Goal: Information Seeking & Learning: Learn about a topic

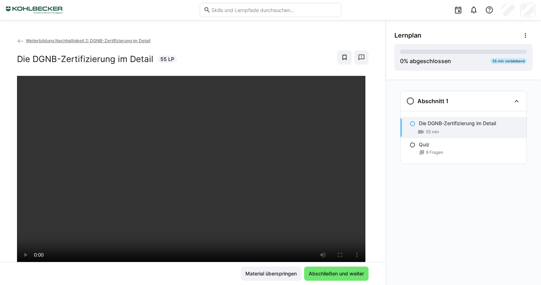
scroll to position [35, 0]
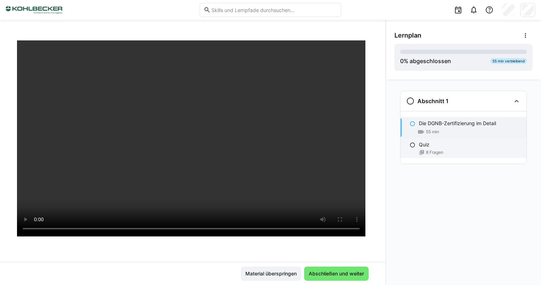
click at [427, 152] on span "8 Fragen" at bounding box center [434, 152] width 17 height 6
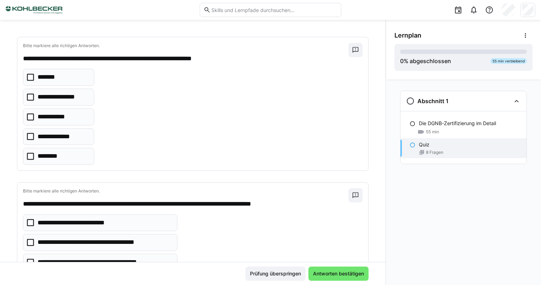
click at [30, 96] on icon at bounding box center [30, 96] width 7 height 7
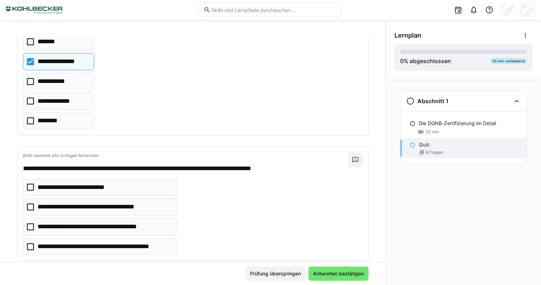
scroll to position [106, 0]
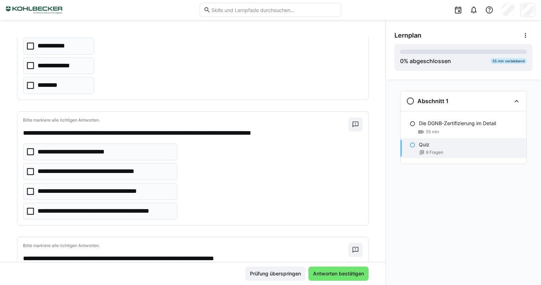
click at [27, 170] on icon at bounding box center [30, 171] width 7 height 7
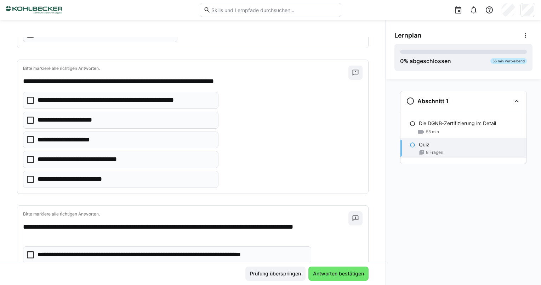
scroll to position [248, 0]
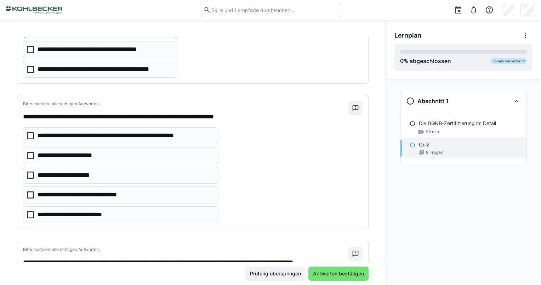
click at [30, 136] on icon at bounding box center [30, 135] width 7 height 7
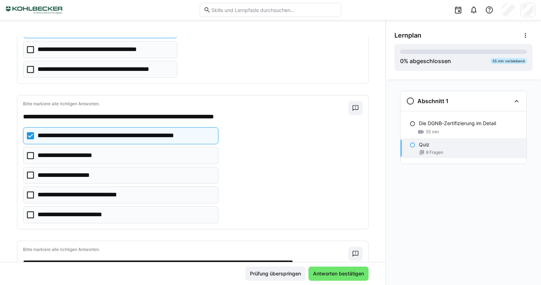
click at [32, 212] on icon at bounding box center [30, 214] width 7 height 7
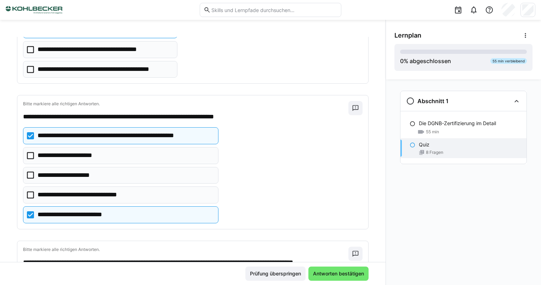
click at [31, 177] on eds-checkbox "**********" at bounding box center [120, 175] width 195 height 17
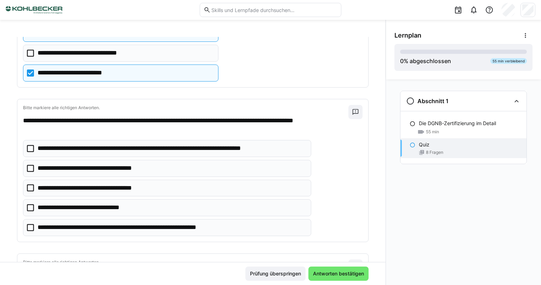
scroll to position [425, 0]
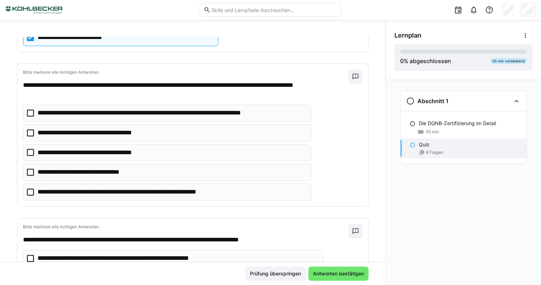
click at [31, 112] on icon at bounding box center [30, 112] width 7 height 7
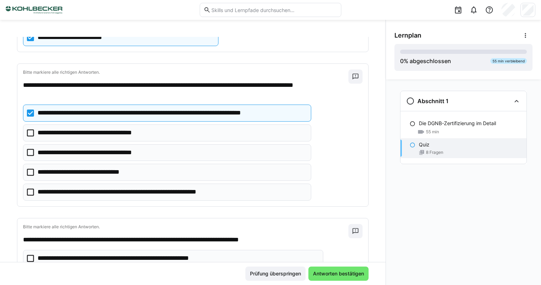
click at [31, 129] on icon at bounding box center [30, 132] width 7 height 7
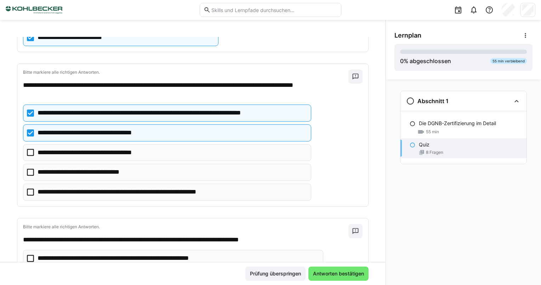
click at [32, 188] on icon at bounding box center [30, 191] width 7 height 7
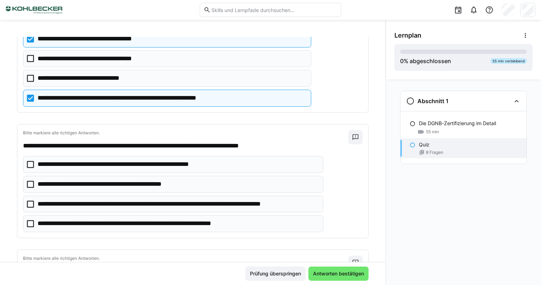
scroll to position [531, 0]
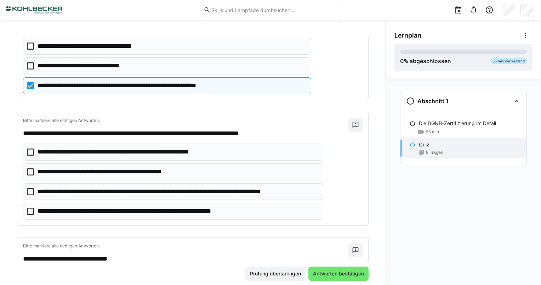
click at [34, 188] on icon at bounding box center [30, 191] width 7 height 7
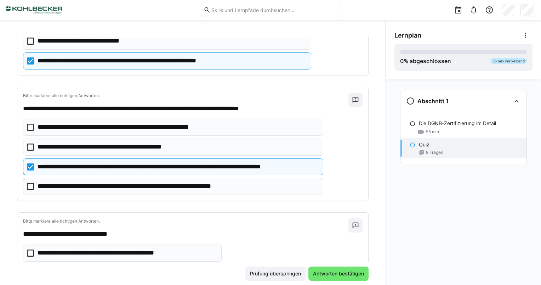
scroll to position [566, 0]
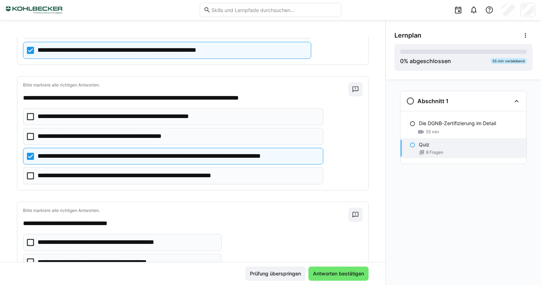
click at [29, 172] on icon at bounding box center [30, 175] width 7 height 7
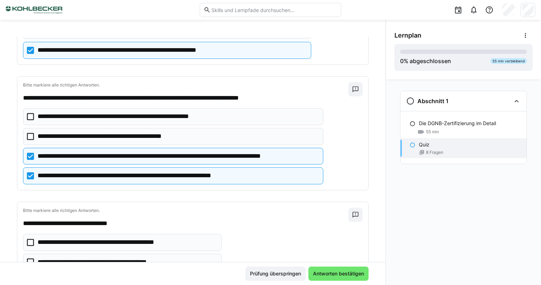
click at [27, 172] on icon at bounding box center [30, 175] width 7 height 7
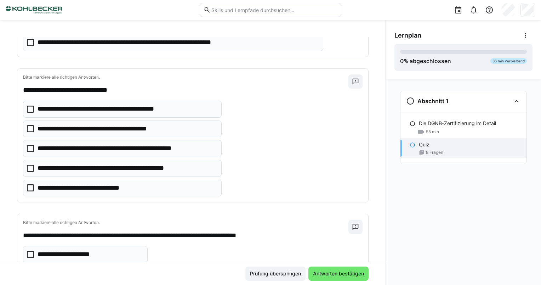
scroll to position [708, 0]
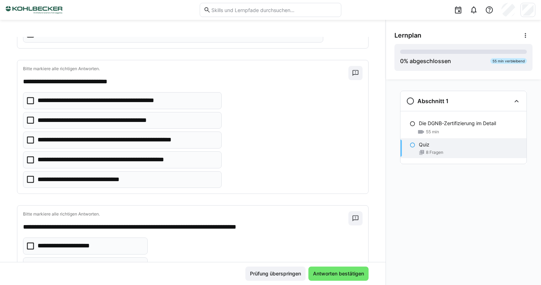
click at [28, 157] on icon at bounding box center [30, 159] width 7 height 7
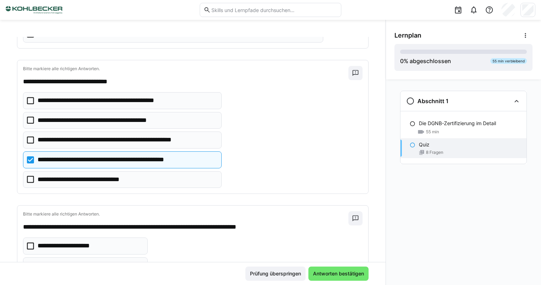
click at [29, 137] on icon at bounding box center [30, 139] width 7 height 7
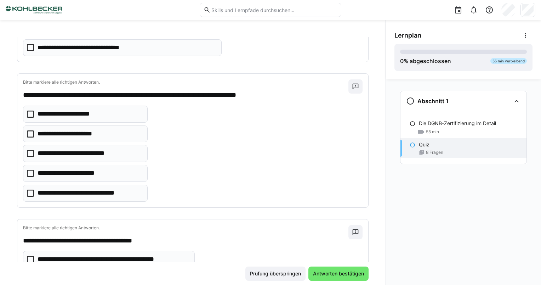
scroll to position [850, 0]
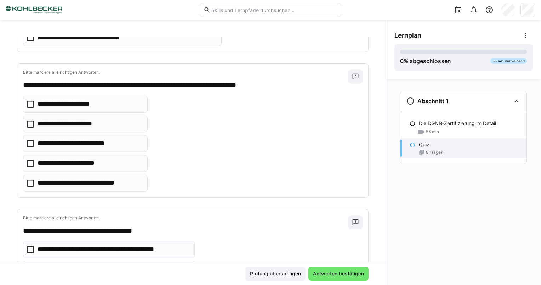
click at [33, 101] on icon at bounding box center [30, 104] width 7 height 7
click at [30, 120] on icon at bounding box center [30, 123] width 7 height 7
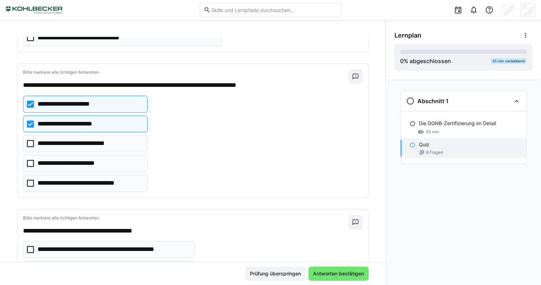
click at [30, 160] on icon at bounding box center [30, 163] width 7 height 7
click at [30, 179] on icon at bounding box center [30, 182] width 7 height 7
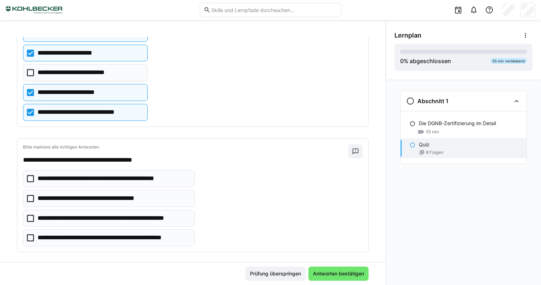
scroll to position [921, 0]
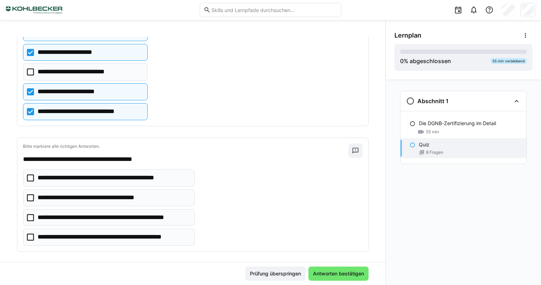
click at [24, 192] on eds-checkbox "**********" at bounding box center [109, 197] width 172 height 17
click at [34, 214] on eds-checkbox "**********" at bounding box center [109, 217] width 172 height 17
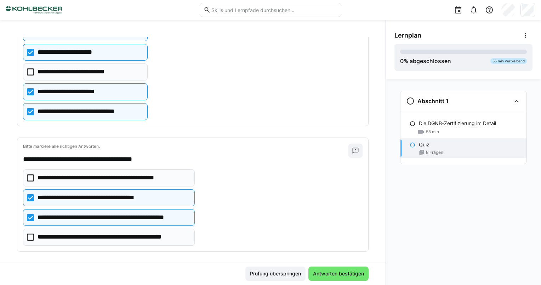
click at [30, 233] on icon at bounding box center [30, 236] width 7 height 7
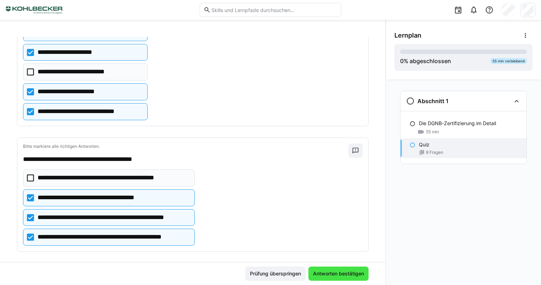
click at [336, 270] on span "Antworten bestätigen" at bounding box center [338, 273] width 53 height 7
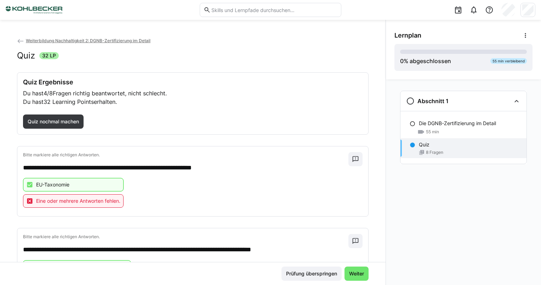
scroll to position [0, 0]
click at [71, 125] on span "Quiz nochmal machen" at bounding box center [53, 121] width 53 height 7
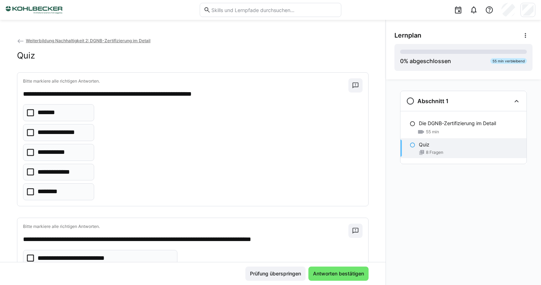
click at [31, 130] on icon at bounding box center [30, 132] width 7 height 7
click at [27, 149] on icon at bounding box center [30, 152] width 7 height 7
click at [31, 112] on icon at bounding box center [30, 112] width 7 height 7
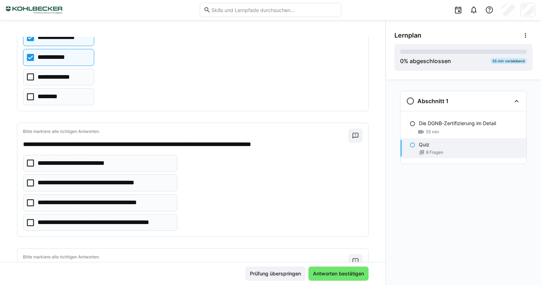
scroll to position [142, 0]
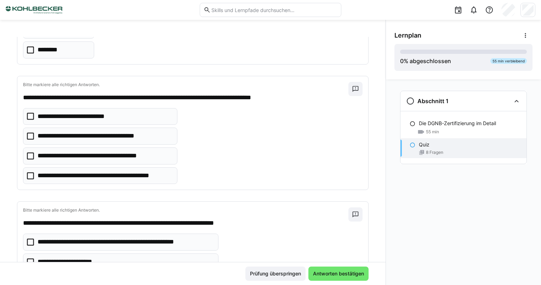
click at [28, 134] on icon at bounding box center [30, 135] width 7 height 7
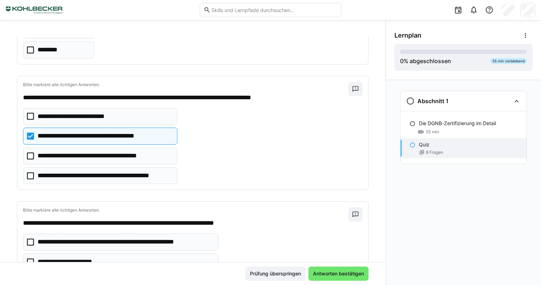
click at [29, 119] on eds-checkbox "**********" at bounding box center [100, 116] width 154 height 17
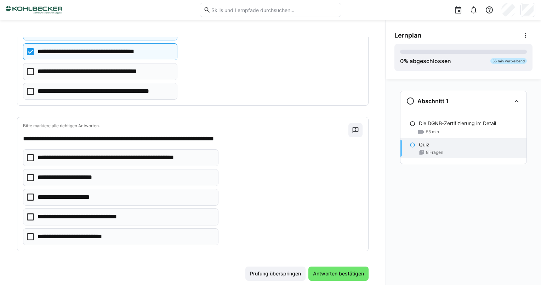
scroll to position [248, 0]
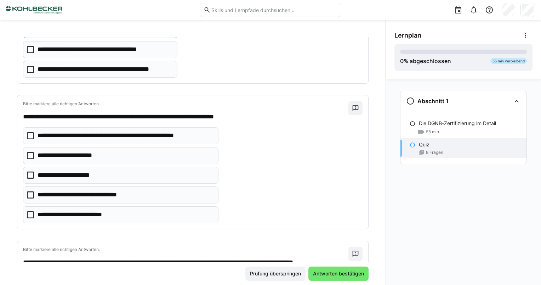
click at [31, 171] on icon at bounding box center [30, 174] width 7 height 7
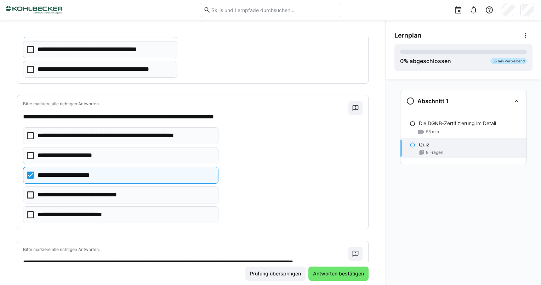
click at [31, 135] on icon at bounding box center [30, 135] width 7 height 7
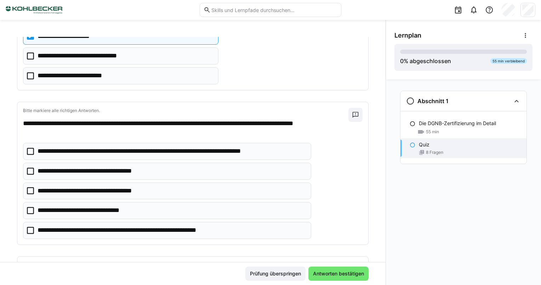
scroll to position [389, 0]
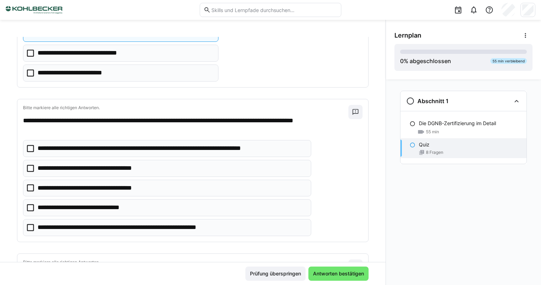
click at [30, 146] on icon at bounding box center [30, 148] width 7 height 7
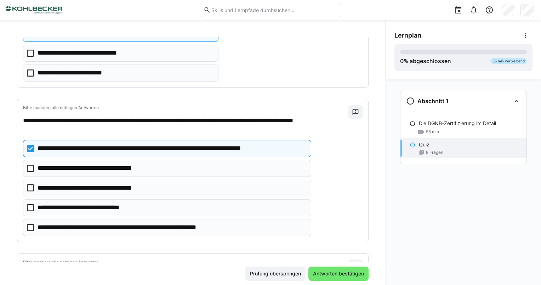
click at [28, 165] on icon at bounding box center [30, 168] width 7 height 7
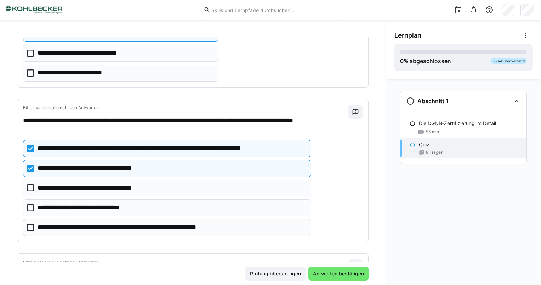
click at [29, 224] on icon at bounding box center [30, 227] width 7 height 7
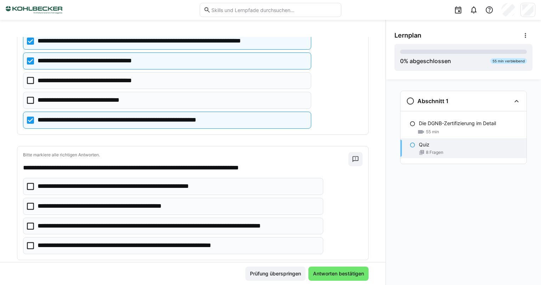
scroll to position [531, 0]
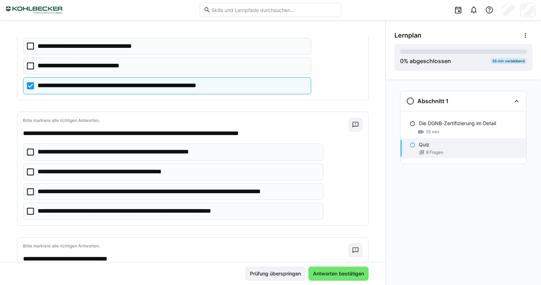
click at [28, 188] on icon at bounding box center [30, 191] width 7 height 7
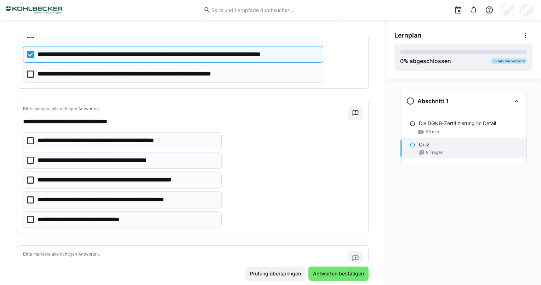
scroll to position [673, 0]
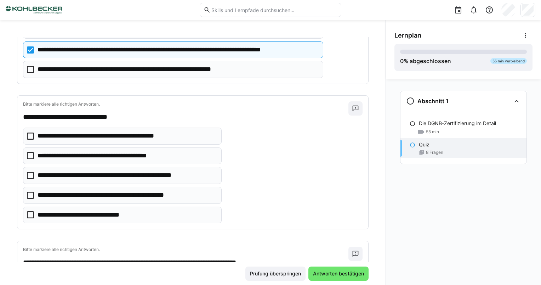
click at [29, 191] on icon at bounding box center [30, 194] width 7 height 7
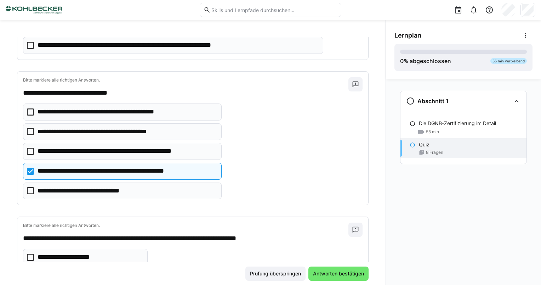
scroll to position [708, 0]
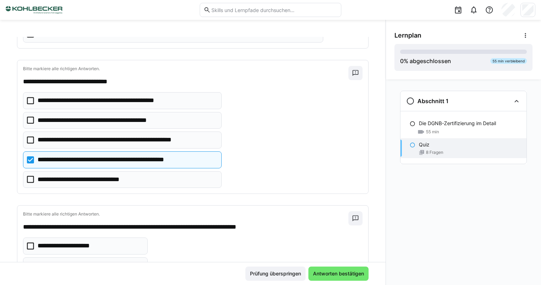
click at [30, 136] on icon at bounding box center [30, 139] width 7 height 7
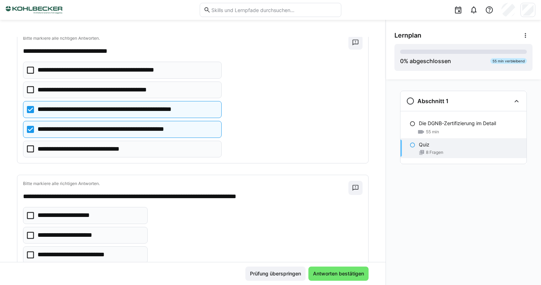
scroll to position [779, 0]
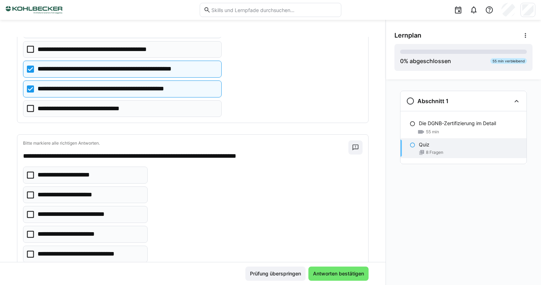
click at [31, 171] on icon at bounding box center [30, 174] width 7 height 7
click at [30, 186] on eds-checkbox "**********" at bounding box center [85, 194] width 125 height 17
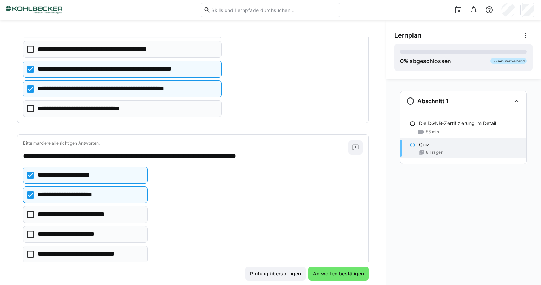
click at [31, 230] on icon at bounding box center [30, 233] width 7 height 7
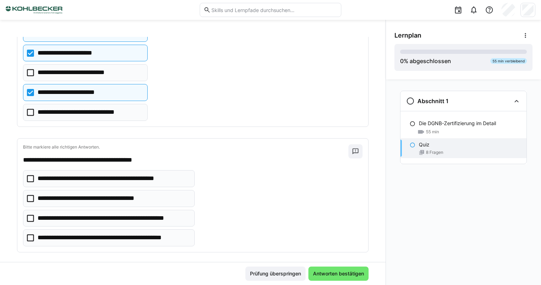
scroll to position [921, 0]
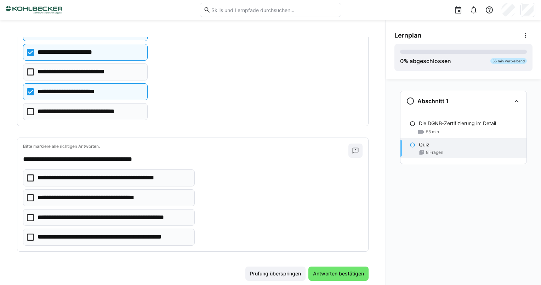
click at [30, 233] on icon at bounding box center [30, 236] width 7 height 7
click at [30, 214] on icon at bounding box center [30, 217] width 7 height 7
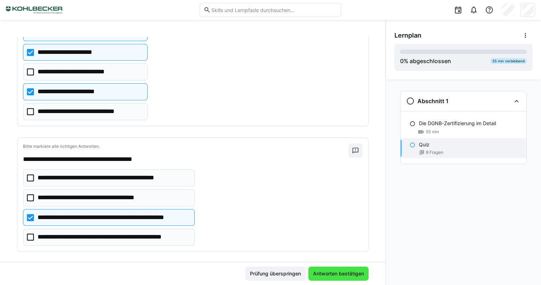
click at [309, 272] on span "Antworten bestätigen" at bounding box center [338, 273] width 60 height 14
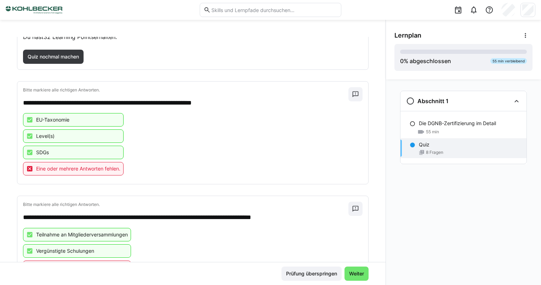
scroll to position [0, 0]
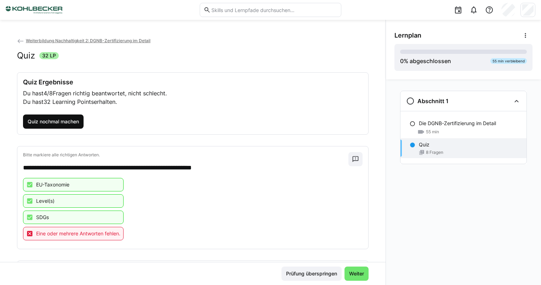
click at [62, 119] on span "Quiz nochmal machen" at bounding box center [53, 121] width 53 height 7
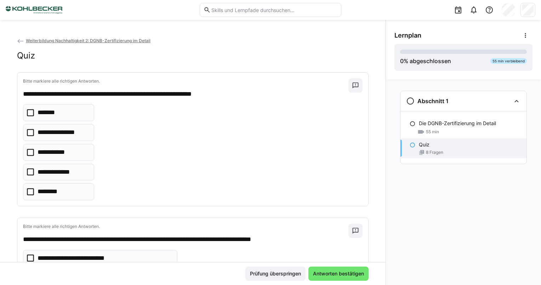
click at [32, 114] on icon at bounding box center [30, 112] width 7 height 7
click at [30, 130] on icon at bounding box center [30, 132] width 7 height 7
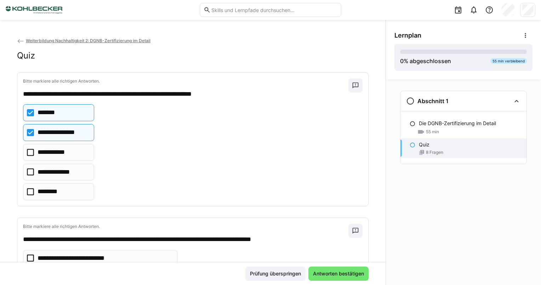
click at [30, 151] on icon at bounding box center [30, 152] width 7 height 7
click at [31, 171] on icon at bounding box center [30, 171] width 7 height 7
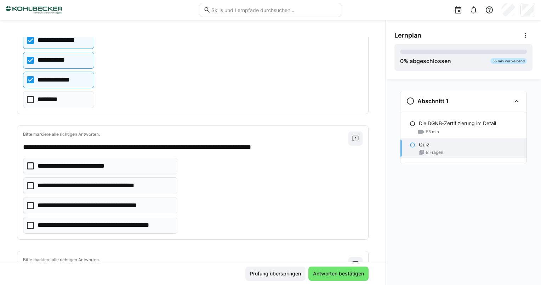
scroll to position [142, 0]
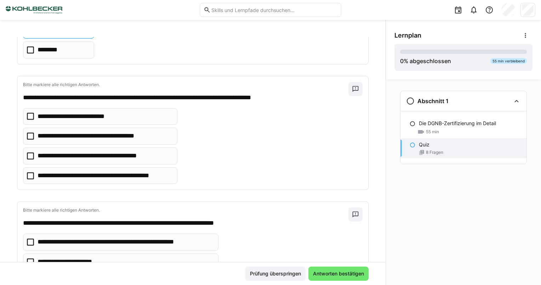
click at [32, 115] on icon at bounding box center [30, 116] width 7 height 7
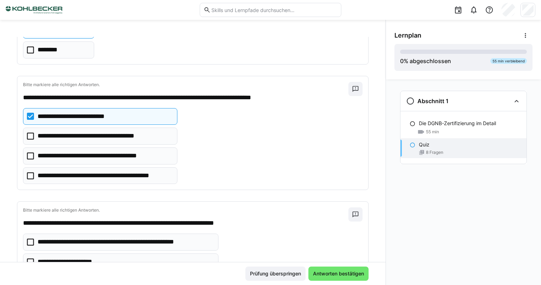
click at [32, 133] on icon at bounding box center [30, 135] width 7 height 7
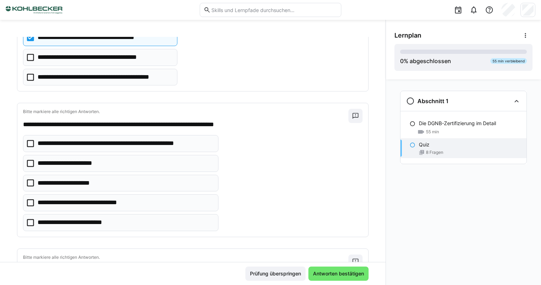
scroll to position [283, 0]
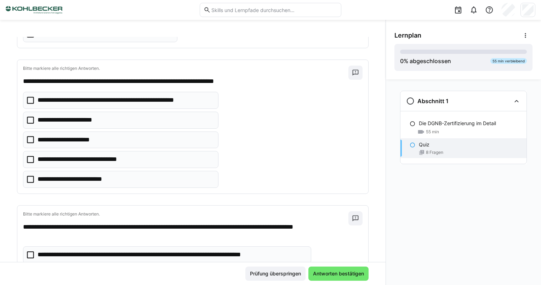
click at [30, 99] on icon at bounding box center [30, 100] width 7 height 7
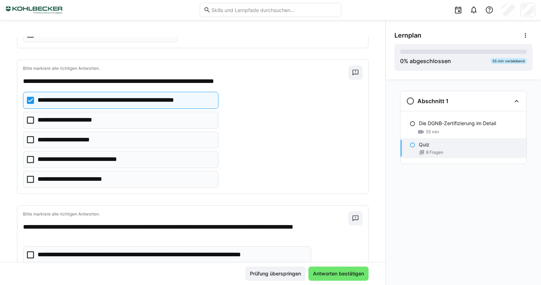
click at [29, 138] on icon at bounding box center [30, 139] width 7 height 7
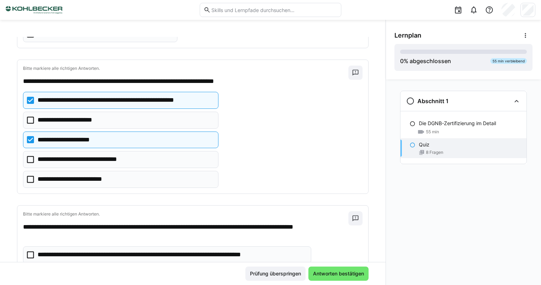
click at [31, 117] on icon at bounding box center [30, 119] width 7 height 7
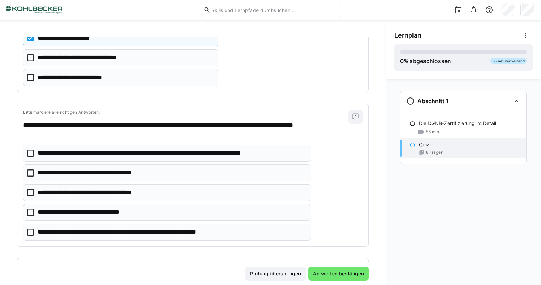
scroll to position [389, 0]
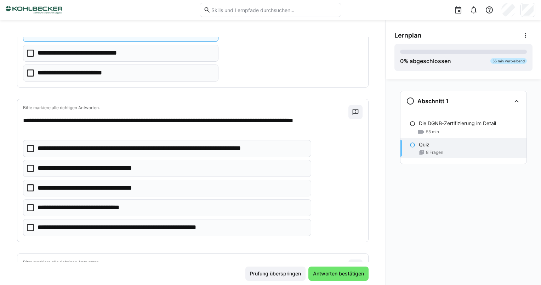
click at [33, 146] on icon at bounding box center [30, 148] width 7 height 7
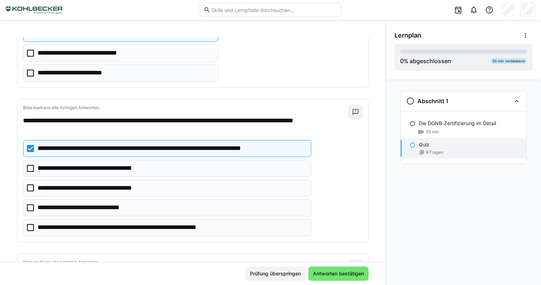
click at [30, 168] on icon at bounding box center [30, 168] width 7 height 7
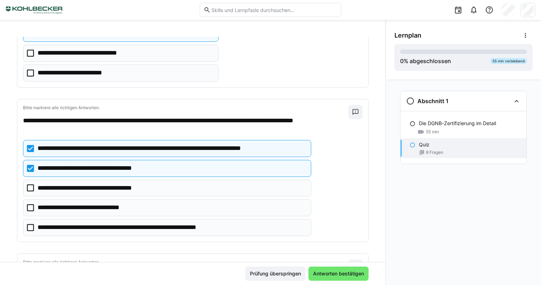
click at [30, 225] on icon at bounding box center [30, 227] width 7 height 7
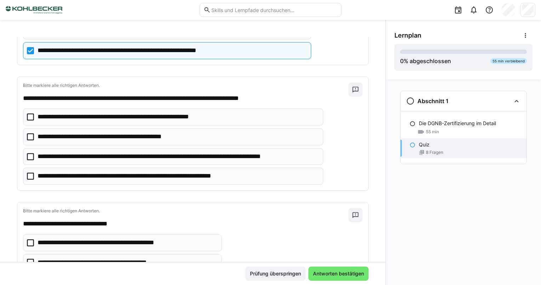
scroll to position [566, 0]
click at [31, 156] on eds-checkbox "**********" at bounding box center [173, 156] width 300 height 17
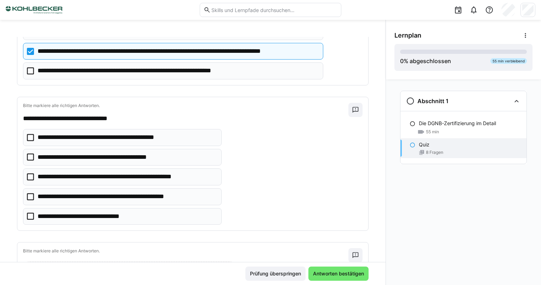
scroll to position [673, 0]
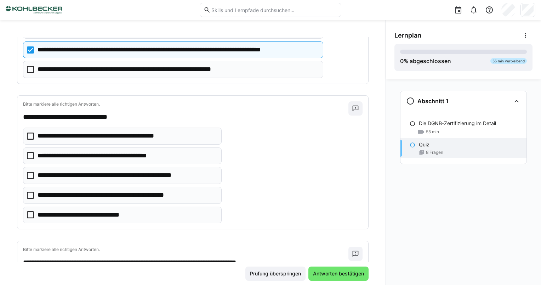
click at [30, 172] on icon at bounding box center [30, 175] width 7 height 7
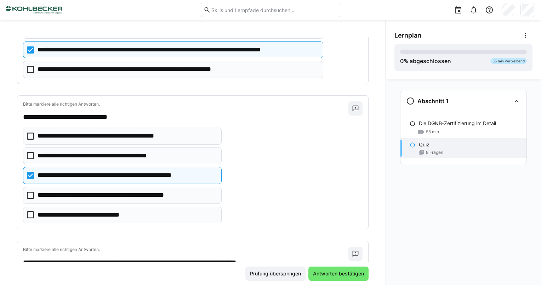
click at [31, 191] on icon at bounding box center [30, 194] width 7 height 7
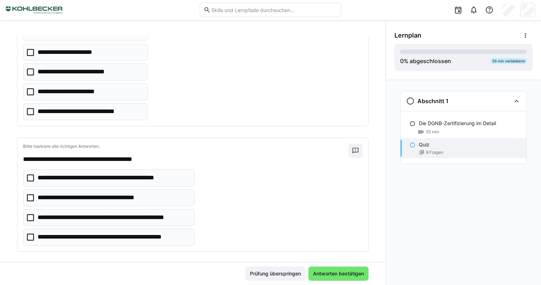
scroll to position [886, 0]
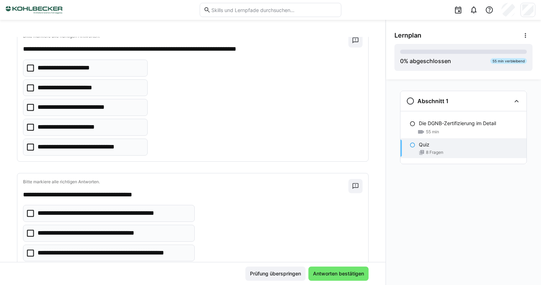
click at [32, 64] on icon at bounding box center [30, 67] width 7 height 7
click at [30, 84] on icon at bounding box center [30, 87] width 7 height 7
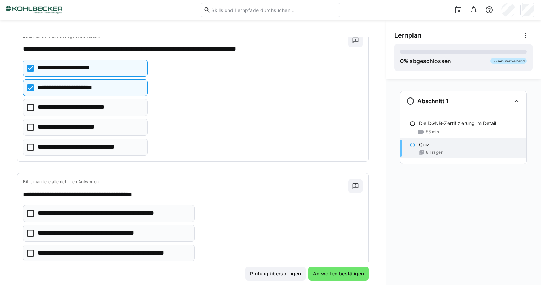
click at [35, 120] on eds-checkbox "**********" at bounding box center [85, 127] width 125 height 17
click at [33, 143] on icon at bounding box center [30, 146] width 7 height 7
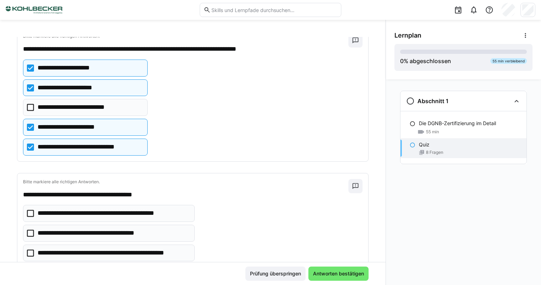
scroll to position [921, 0]
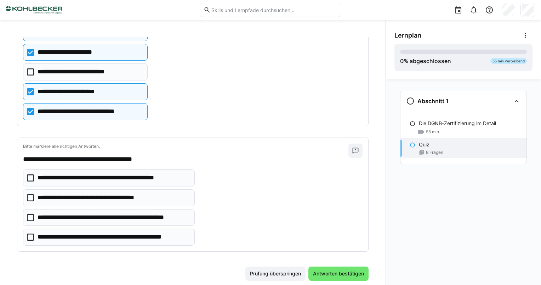
click at [31, 214] on icon at bounding box center [30, 217] width 7 height 7
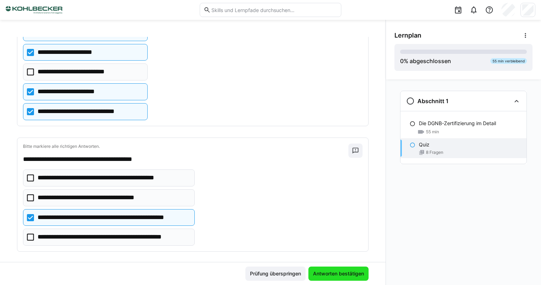
click at [330, 272] on span "Antworten bestätigen" at bounding box center [338, 273] width 53 height 7
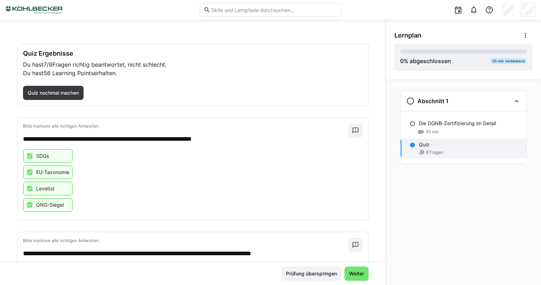
scroll to position [0, 0]
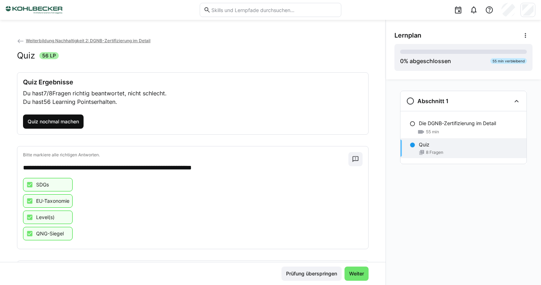
click at [68, 121] on span "Quiz nochmal machen" at bounding box center [53, 121] width 53 height 7
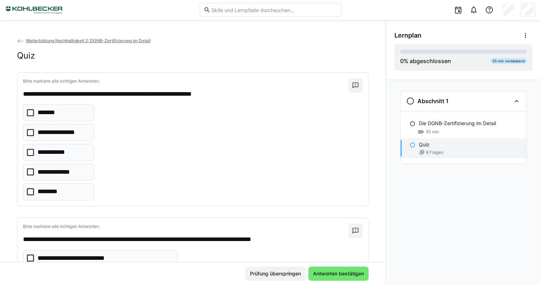
click at [29, 113] on icon at bounding box center [30, 112] width 7 height 7
click at [29, 132] on icon at bounding box center [30, 132] width 7 height 7
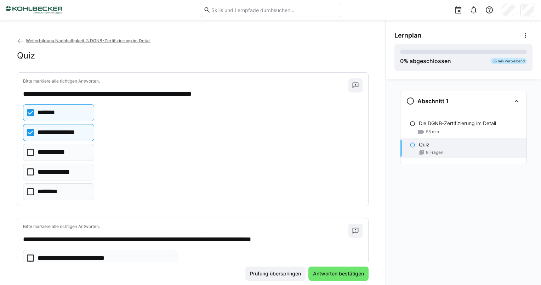
click at [31, 152] on icon at bounding box center [30, 152] width 7 height 7
click at [33, 169] on icon at bounding box center [30, 171] width 7 height 7
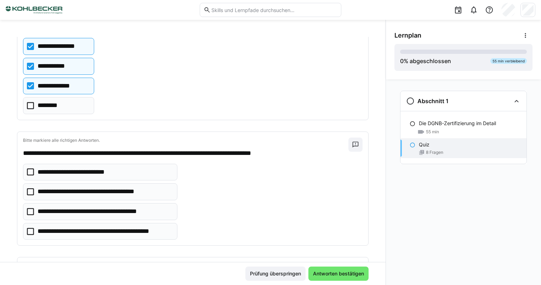
scroll to position [106, 0]
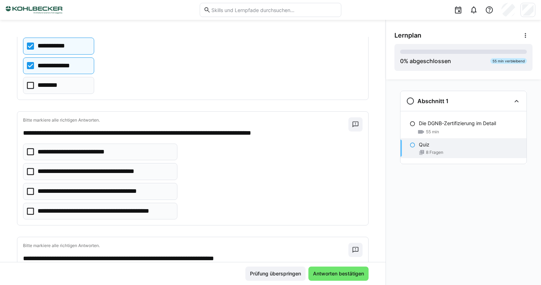
click at [35, 156] on eds-checkbox "**********" at bounding box center [100, 151] width 154 height 17
click at [34, 170] on eds-checkbox "**********" at bounding box center [100, 171] width 154 height 17
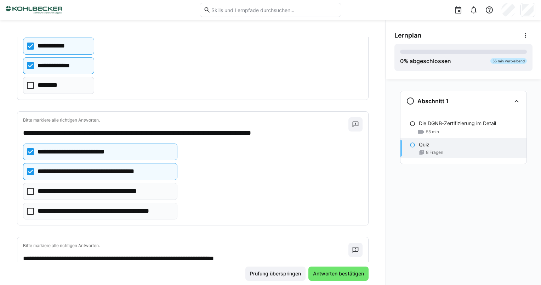
click at [31, 190] on icon at bounding box center [30, 191] width 7 height 7
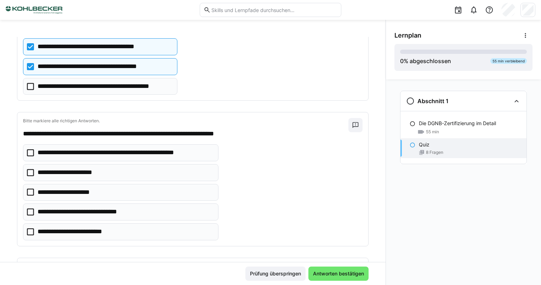
scroll to position [248, 0]
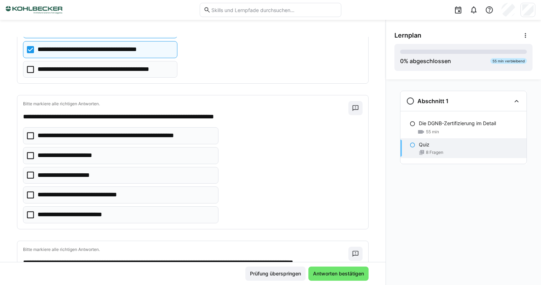
click at [32, 173] on icon at bounding box center [30, 174] width 7 height 7
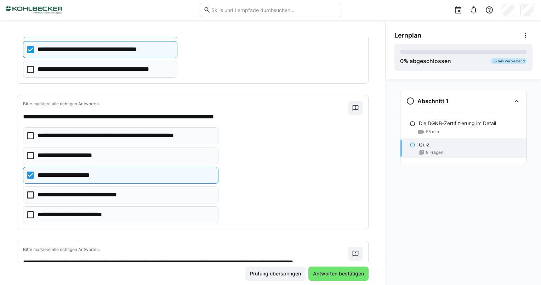
click at [31, 135] on icon at bounding box center [30, 135] width 7 height 7
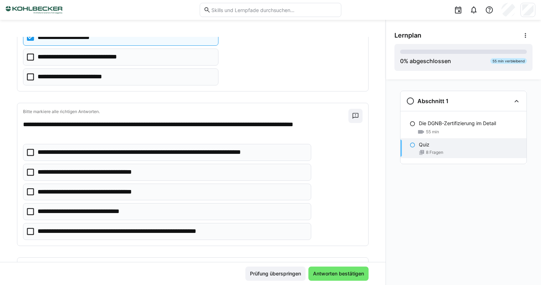
scroll to position [389, 0]
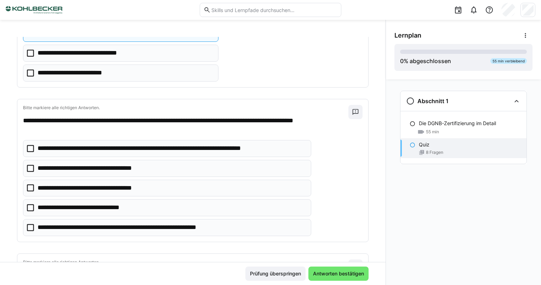
click at [29, 165] on icon at bounding box center [30, 168] width 7 height 7
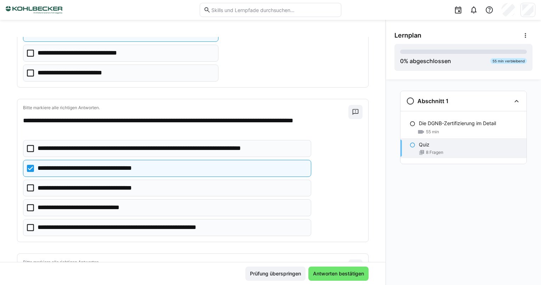
click at [28, 145] on icon at bounding box center [30, 148] width 7 height 7
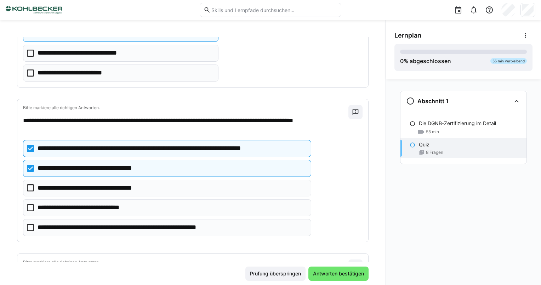
click at [31, 224] on icon at bounding box center [30, 227] width 7 height 7
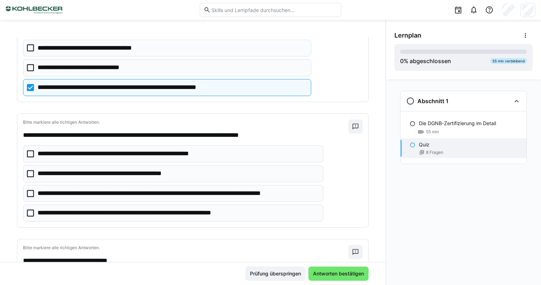
scroll to position [566, 0]
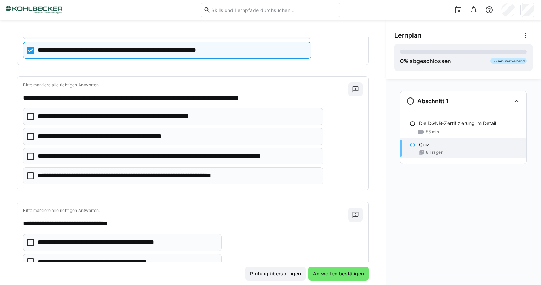
click at [30, 153] on icon at bounding box center [30, 156] width 7 height 7
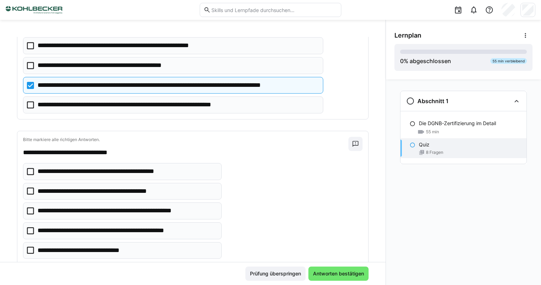
scroll to position [673, 0]
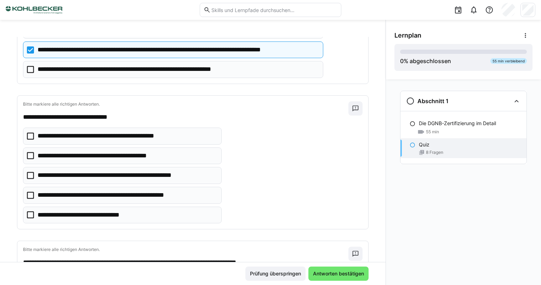
click at [30, 191] on icon at bounding box center [30, 194] width 7 height 7
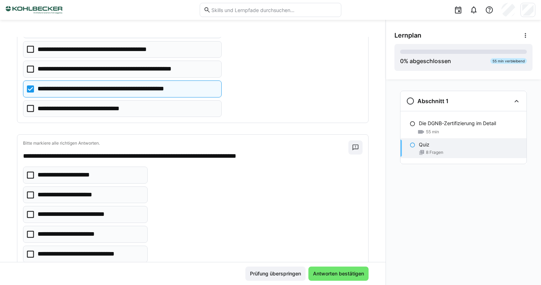
scroll to position [743, 0]
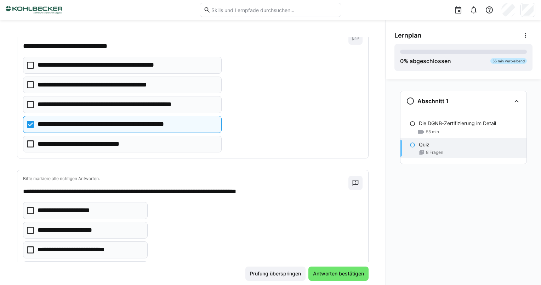
click at [32, 102] on icon at bounding box center [30, 104] width 7 height 7
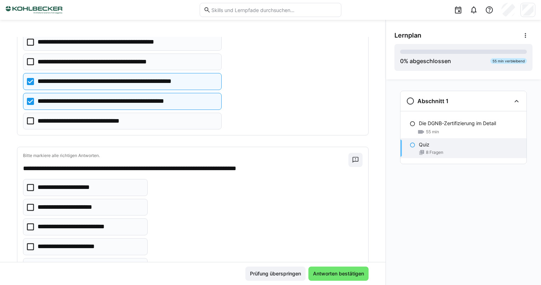
scroll to position [779, 0]
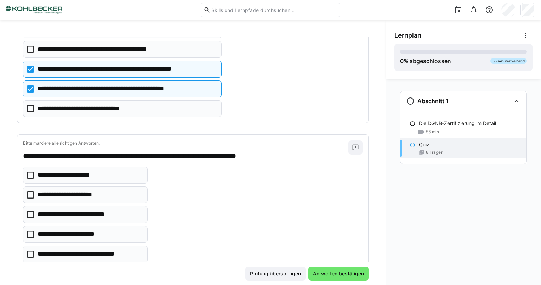
click at [28, 171] on icon at bounding box center [30, 174] width 7 height 7
click at [29, 191] on icon at bounding box center [30, 194] width 7 height 7
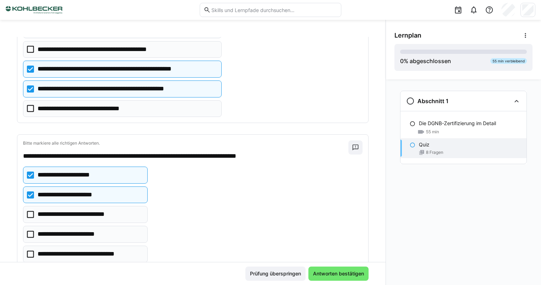
click at [30, 230] on icon at bounding box center [30, 233] width 7 height 7
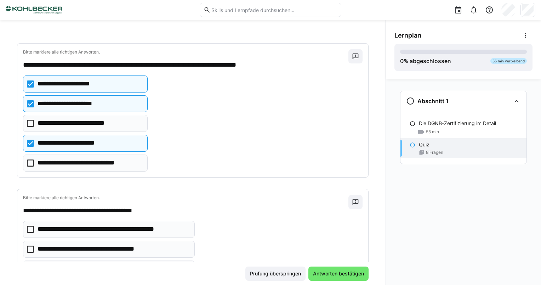
scroll to position [921, 0]
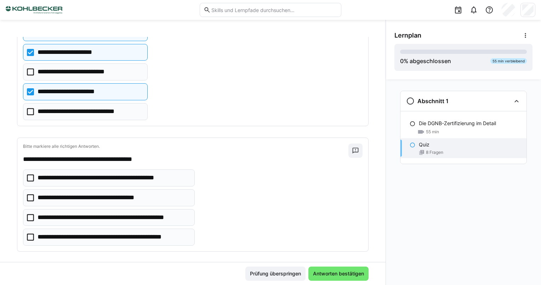
click at [29, 108] on icon at bounding box center [30, 111] width 7 height 7
click at [32, 214] on icon at bounding box center [30, 217] width 7 height 7
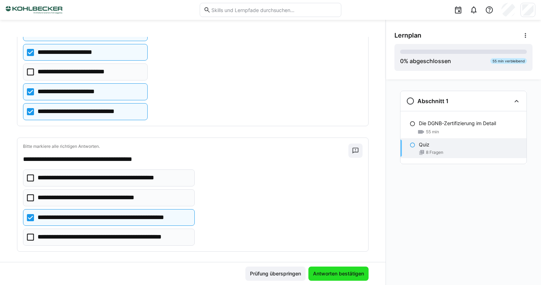
click at [321, 273] on span "Antworten bestätigen" at bounding box center [338, 273] width 53 height 7
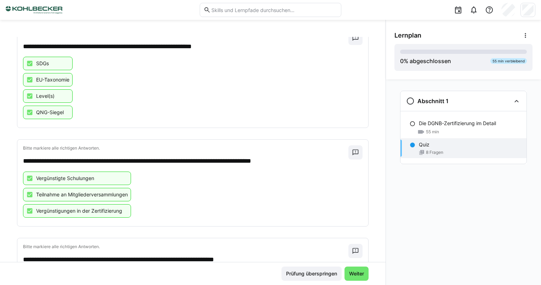
scroll to position [0, 0]
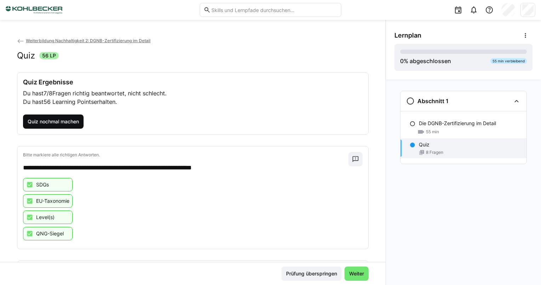
click at [62, 121] on span "Quiz nochmal machen" at bounding box center [53, 121] width 53 height 7
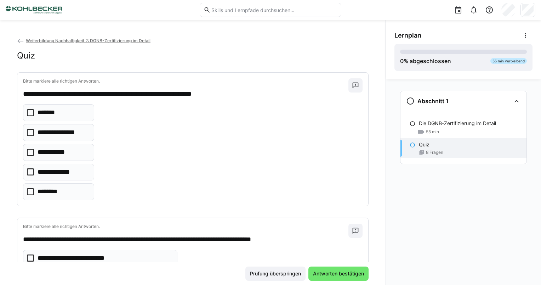
click at [28, 112] on icon at bounding box center [30, 112] width 7 height 7
click at [30, 132] on icon at bounding box center [30, 132] width 7 height 7
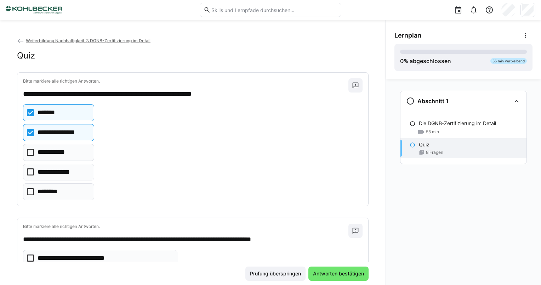
click at [30, 153] on icon at bounding box center [30, 152] width 7 height 7
click at [31, 174] on icon at bounding box center [30, 171] width 7 height 7
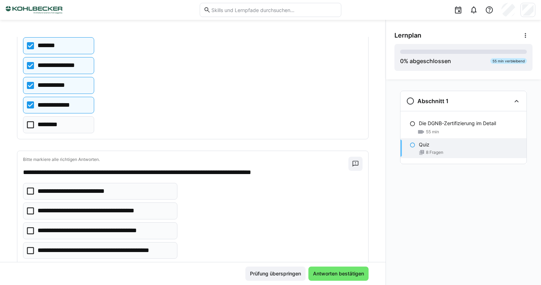
scroll to position [106, 0]
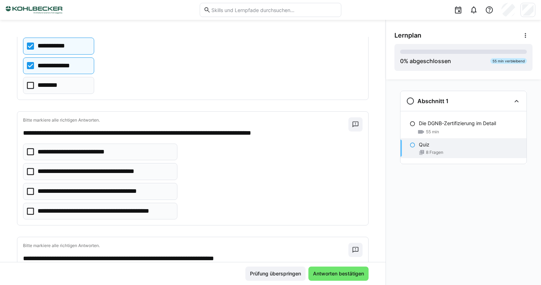
click at [29, 153] on icon at bounding box center [30, 151] width 7 height 7
click at [33, 171] on icon at bounding box center [30, 171] width 7 height 7
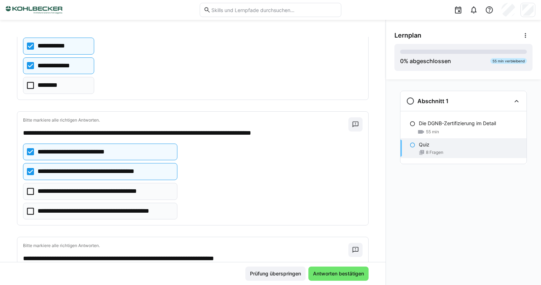
click at [27, 188] on icon at bounding box center [30, 191] width 7 height 7
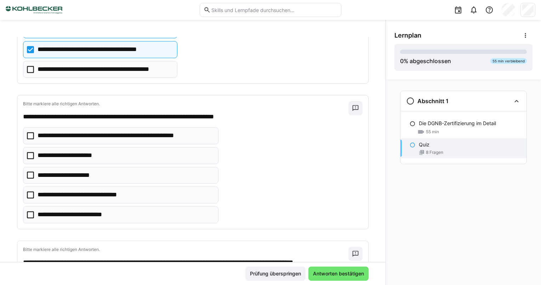
scroll to position [212, 0]
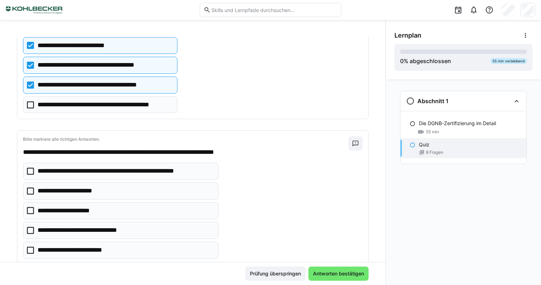
click at [30, 247] on icon at bounding box center [30, 249] width 7 height 7
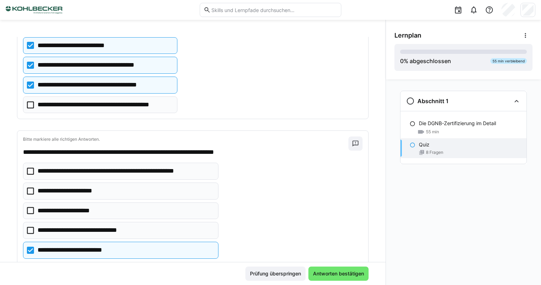
click at [28, 208] on icon at bounding box center [30, 210] width 7 height 7
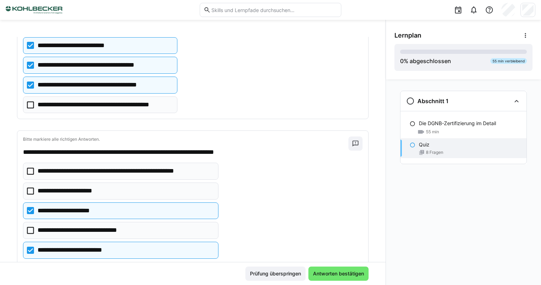
click at [30, 171] on icon at bounding box center [30, 170] width 7 height 7
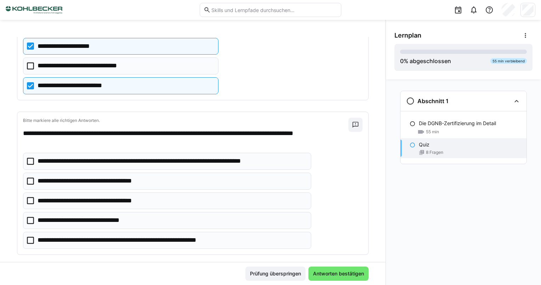
scroll to position [389, 0]
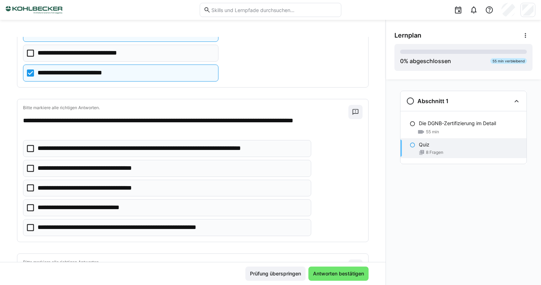
click at [31, 165] on icon at bounding box center [30, 168] width 7 height 7
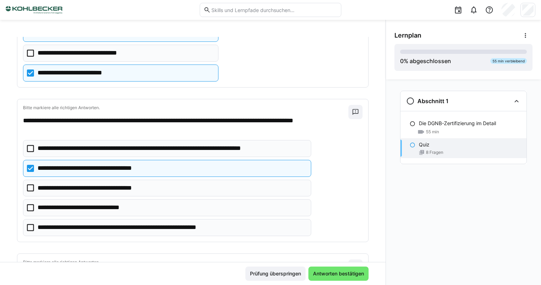
click at [32, 151] on eds-checkbox "**********" at bounding box center [167, 148] width 288 height 17
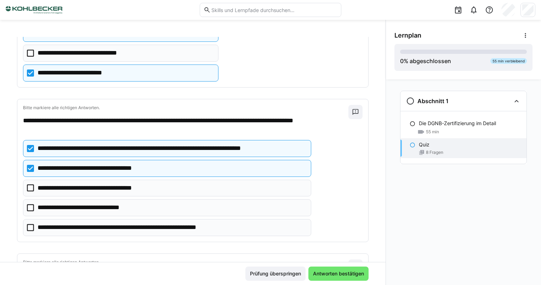
click at [28, 224] on icon at bounding box center [30, 227] width 7 height 7
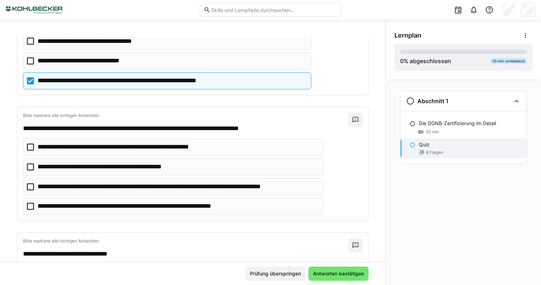
scroll to position [566, 0]
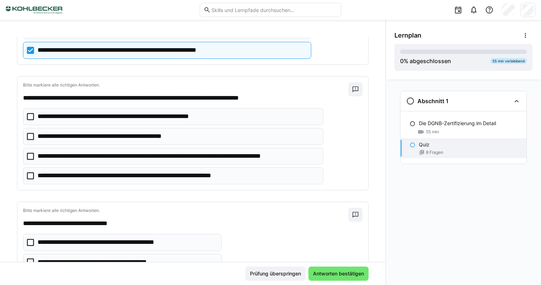
click at [28, 154] on icon at bounding box center [30, 156] width 7 height 7
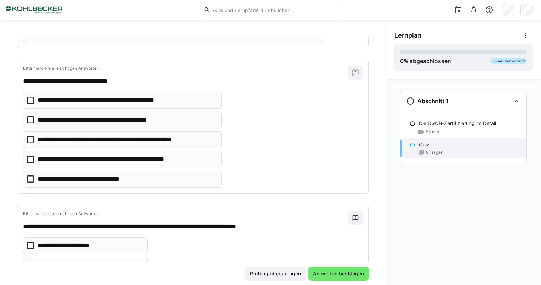
scroll to position [708, 0]
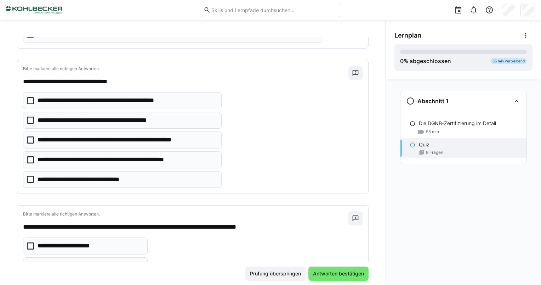
click at [27, 158] on icon at bounding box center [30, 159] width 7 height 7
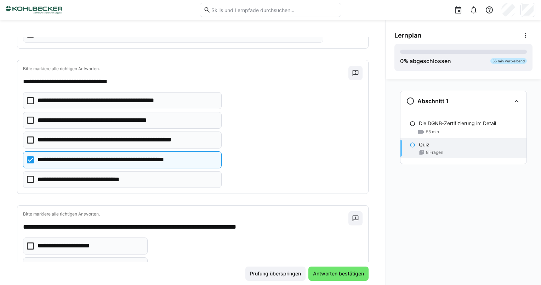
click at [29, 136] on icon at bounding box center [30, 139] width 7 height 7
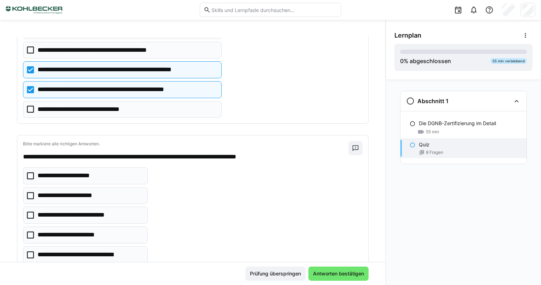
scroll to position [779, 0]
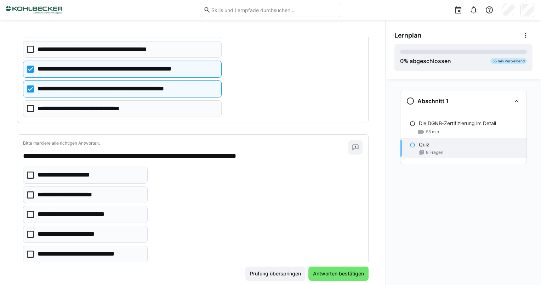
click at [32, 171] on icon at bounding box center [30, 174] width 7 height 7
click at [32, 186] on eds-checkbox "**********" at bounding box center [85, 194] width 125 height 17
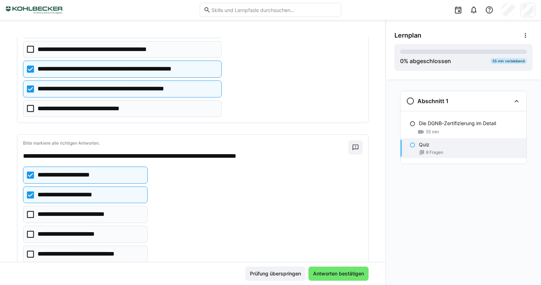
click at [33, 230] on icon at bounding box center [30, 233] width 7 height 7
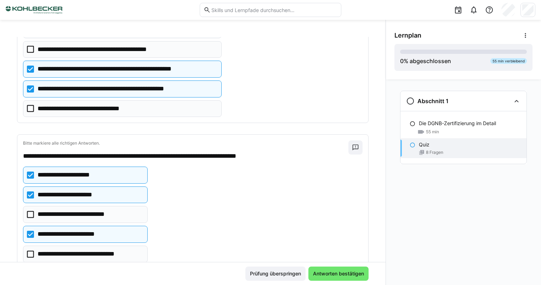
click at [30, 250] on icon at bounding box center [30, 253] width 7 height 7
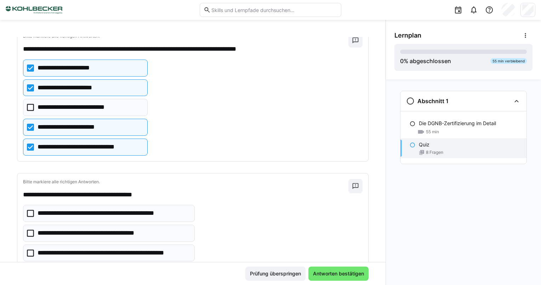
scroll to position [921, 0]
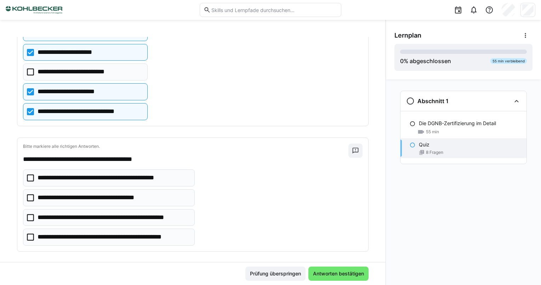
click at [28, 214] on icon at bounding box center [30, 217] width 7 height 7
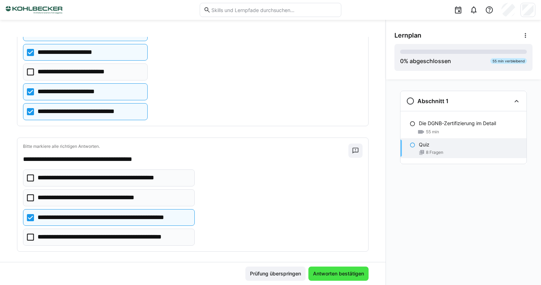
click at [341, 275] on span "Antworten bestätigen" at bounding box center [338, 273] width 53 height 7
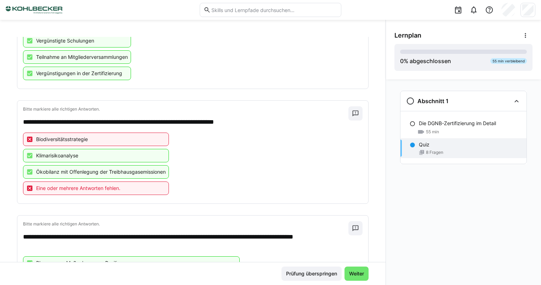
scroll to position [0, 0]
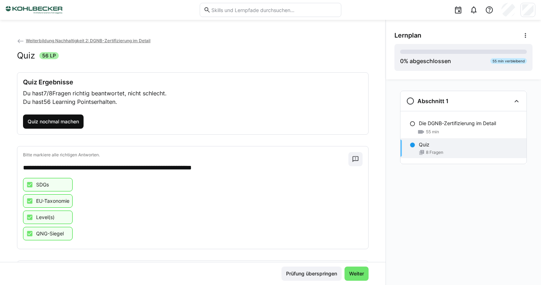
click at [54, 120] on span "Quiz nochmal machen" at bounding box center [53, 121] width 53 height 7
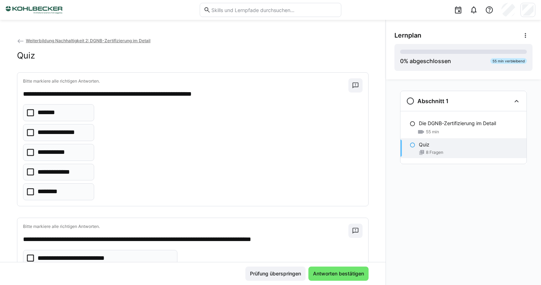
click at [30, 112] on icon at bounding box center [30, 112] width 7 height 7
click at [31, 131] on icon at bounding box center [30, 132] width 7 height 7
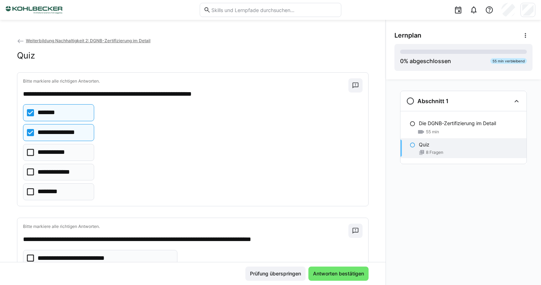
click at [32, 154] on icon at bounding box center [30, 152] width 7 height 7
click at [29, 171] on icon at bounding box center [30, 171] width 7 height 7
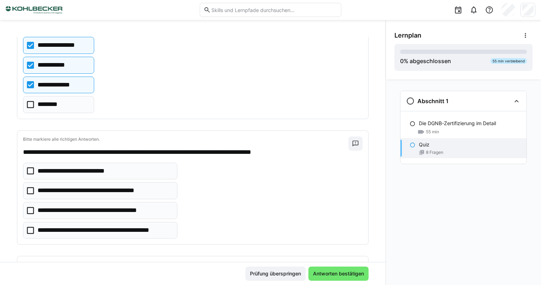
scroll to position [106, 0]
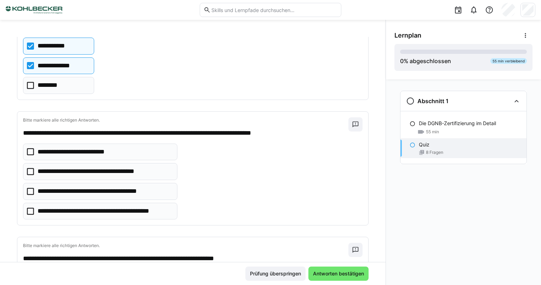
click at [34, 151] on eds-checkbox "**********" at bounding box center [100, 151] width 154 height 17
click at [30, 168] on icon at bounding box center [30, 171] width 7 height 7
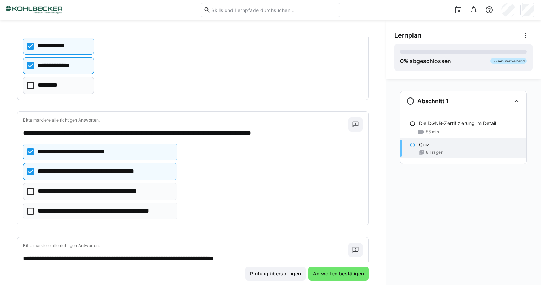
click at [32, 191] on icon at bounding box center [30, 191] width 7 height 7
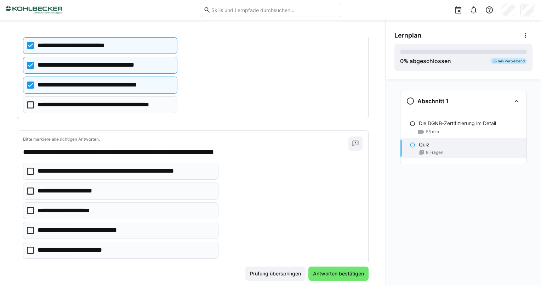
scroll to position [283, 0]
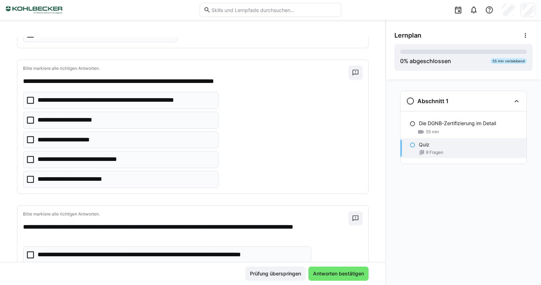
click at [35, 98] on eds-checkbox "**********" at bounding box center [120, 100] width 195 height 17
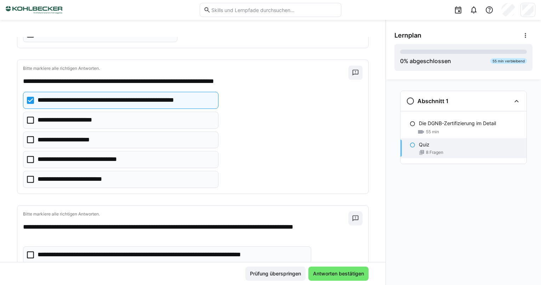
click at [33, 137] on icon at bounding box center [30, 139] width 7 height 7
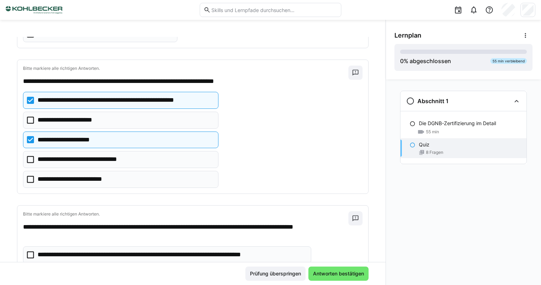
click at [30, 117] on icon at bounding box center [30, 119] width 7 height 7
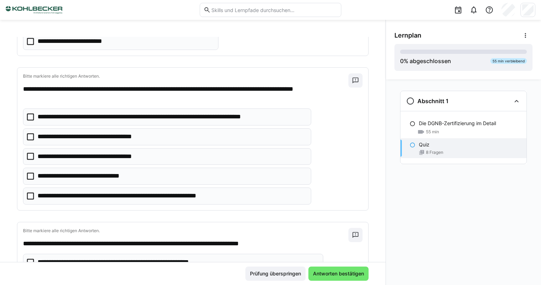
scroll to position [425, 0]
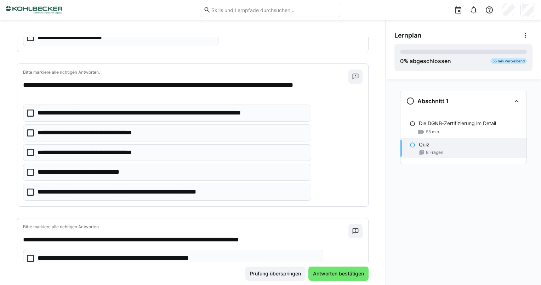
click at [32, 129] on icon at bounding box center [30, 132] width 7 height 7
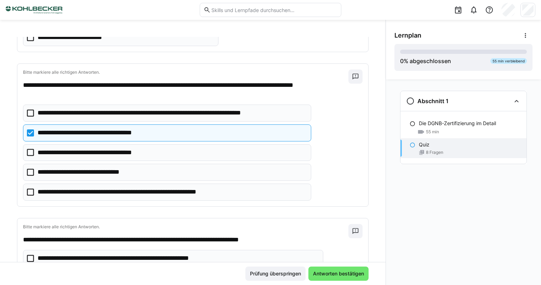
click at [31, 111] on icon at bounding box center [30, 112] width 7 height 7
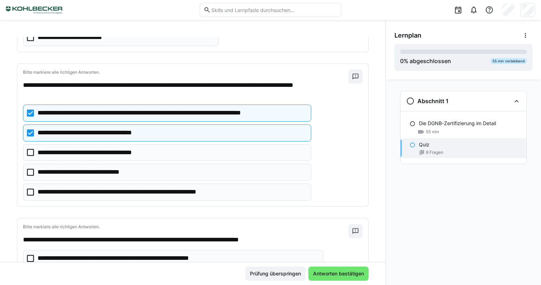
click at [32, 188] on icon at bounding box center [30, 191] width 7 height 7
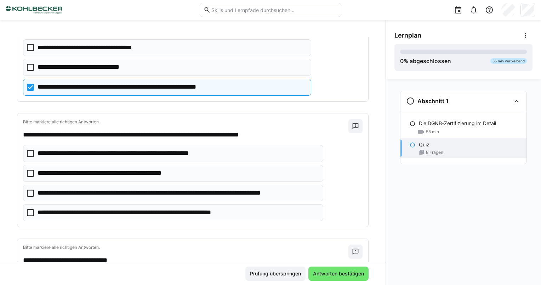
scroll to position [566, 0]
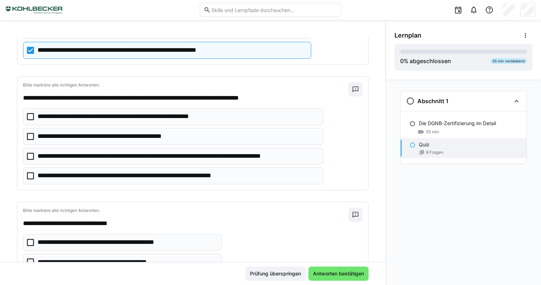
click at [35, 154] on eds-checkbox "**********" at bounding box center [173, 156] width 300 height 17
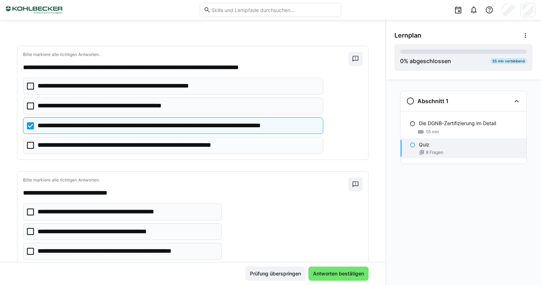
scroll to position [673, 0]
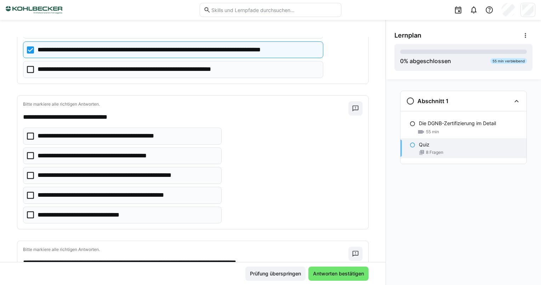
click at [32, 192] on icon at bounding box center [30, 194] width 7 height 7
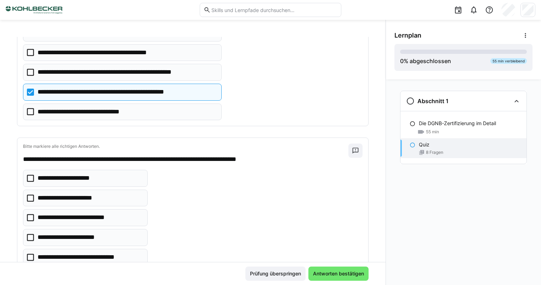
scroll to position [779, 0]
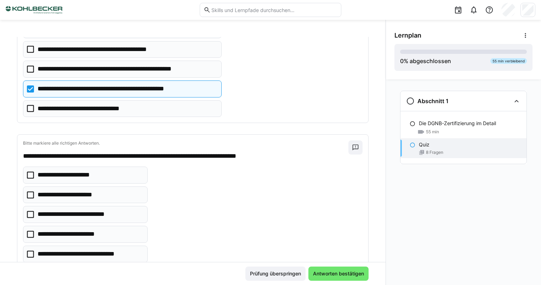
click at [32, 171] on icon at bounding box center [30, 174] width 7 height 7
click at [29, 191] on icon at bounding box center [30, 194] width 7 height 7
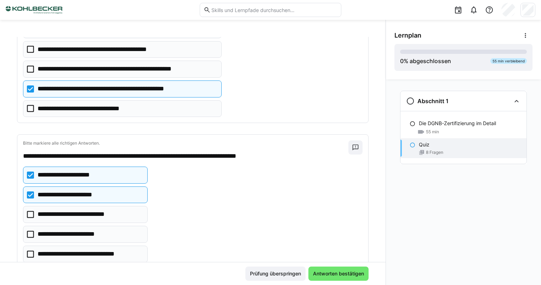
click at [29, 230] on icon at bounding box center [30, 233] width 7 height 7
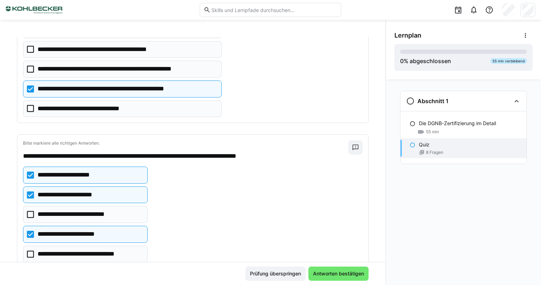
click at [30, 250] on icon at bounding box center [30, 253] width 7 height 7
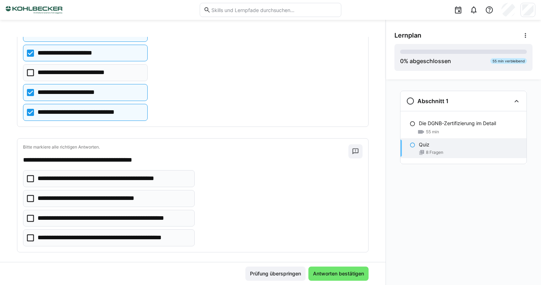
scroll to position [921, 0]
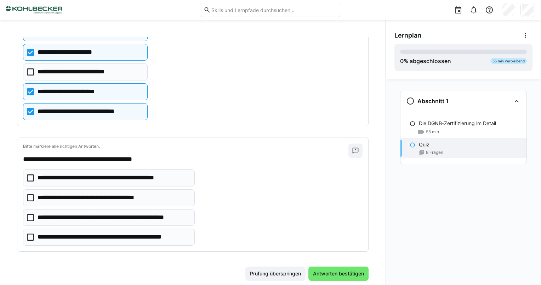
click at [32, 214] on icon at bounding box center [30, 217] width 7 height 7
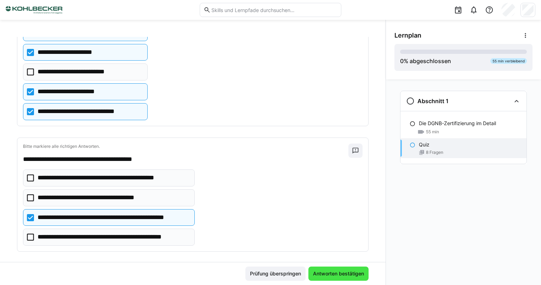
click at [351, 273] on span "Antworten bestätigen" at bounding box center [338, 273] width 53 height 7
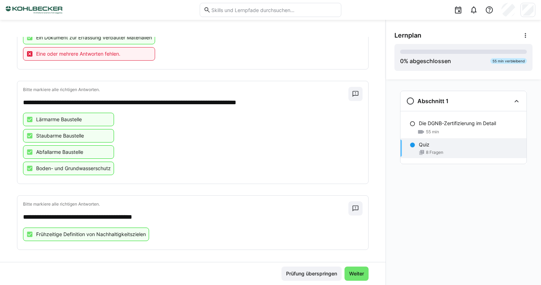
scroll to position [631, 0]
click at [358, 275] on span "Weiter" at bounding box center [356, 273] width 17 height 7
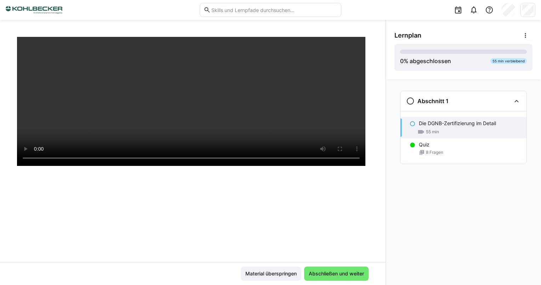
scroll to position [121, 0]
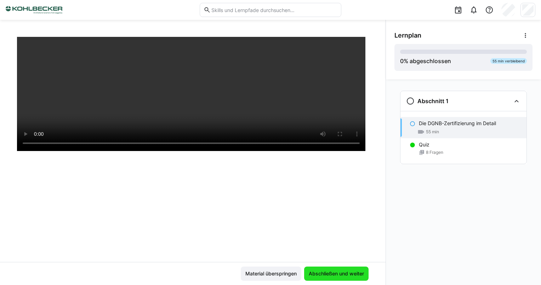
click at [333, 276] on span "Abschließen und weiter" at bounding box center [336, 273] width 57 height 7
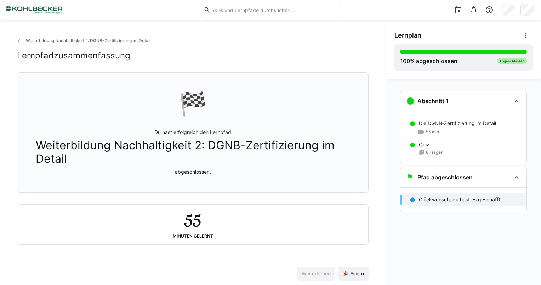
scroll to position [1, 0]
click at [351, 274] on span "🎉 Feiern" at bounding box center [353, 273] width 23 height 7
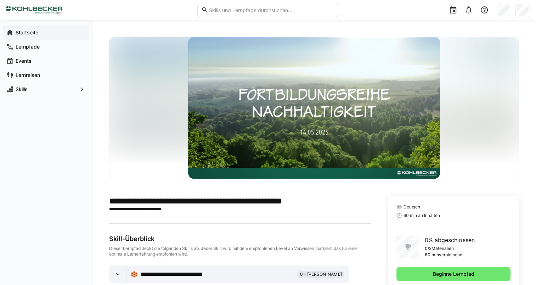
click at [32, 28] on div "Startseite" at bounding box center [46, 32] width 86 height 14
